Goal: Information Seeking & Learning: Understand process/instructions

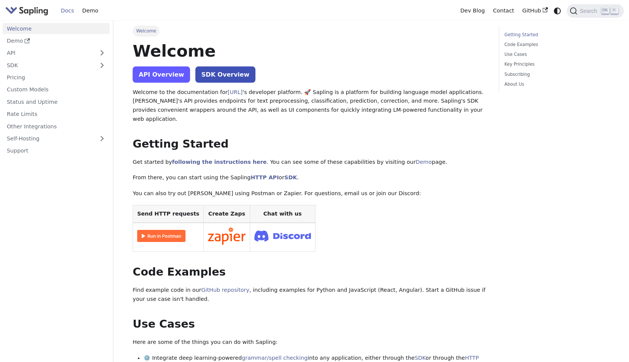
click at [154, 77] on link "API Overview" at bounding box center [161, 75] width 57 height 16
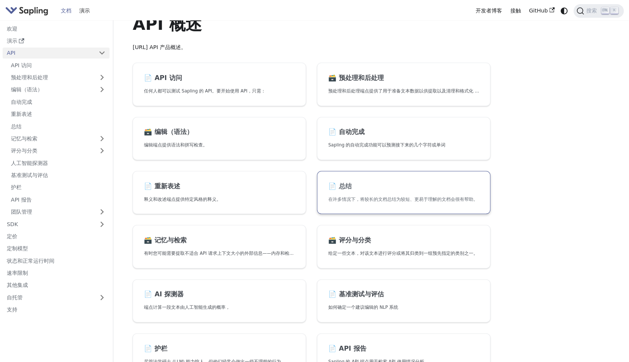
scroll to position [76, 0]
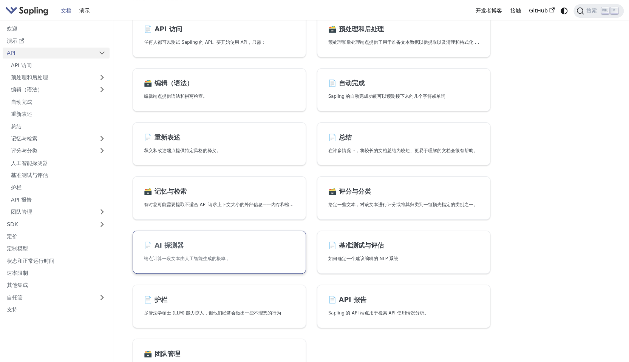
click at [268, 253] on link "📄️ AI 探测器 端点计算一段文本由人工智能生成的概率，" at bounding box center [219, 252] width 173 height 43
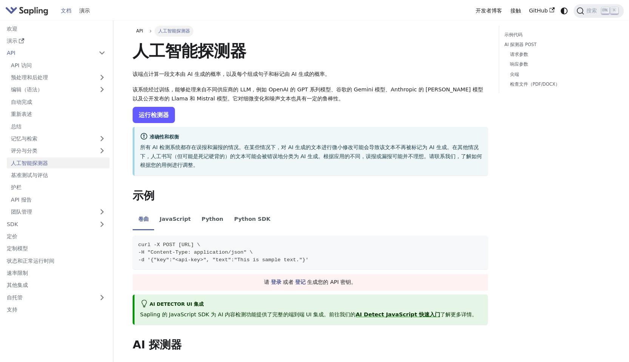
click at [163, 116] on font "运行检测器" at bounding box center [154, 114] width 30 height 7
